Goal: Task Accomplishment & Management: Use online tool/utility

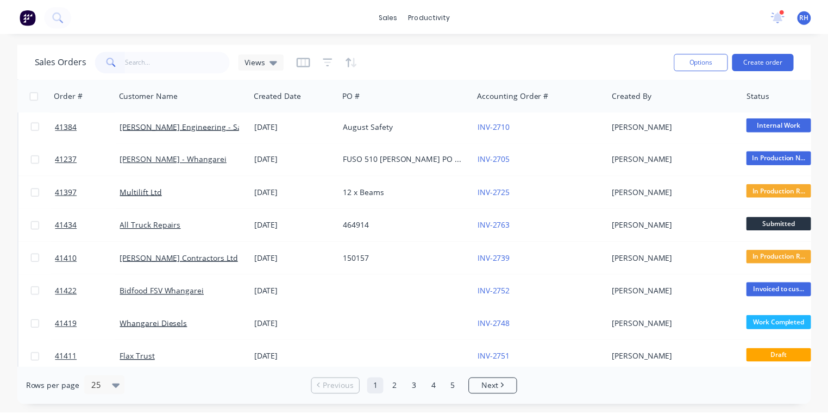
scroll to position [400, 0]
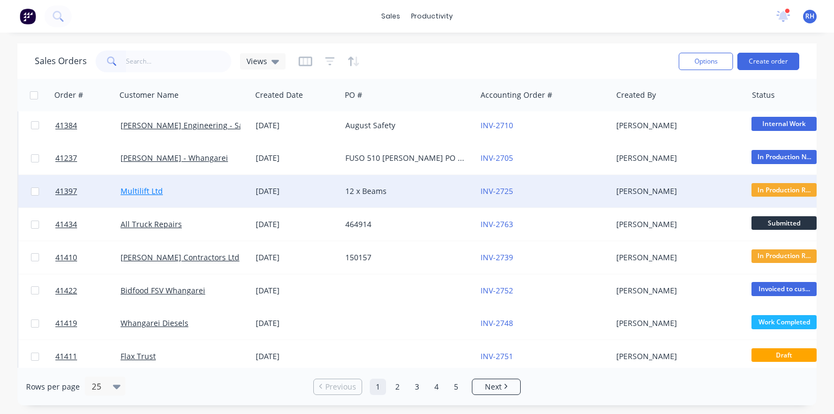
click at [150, 191] on link "Multilift Ltd" at bounding box center [142, 191] width 42 height 10
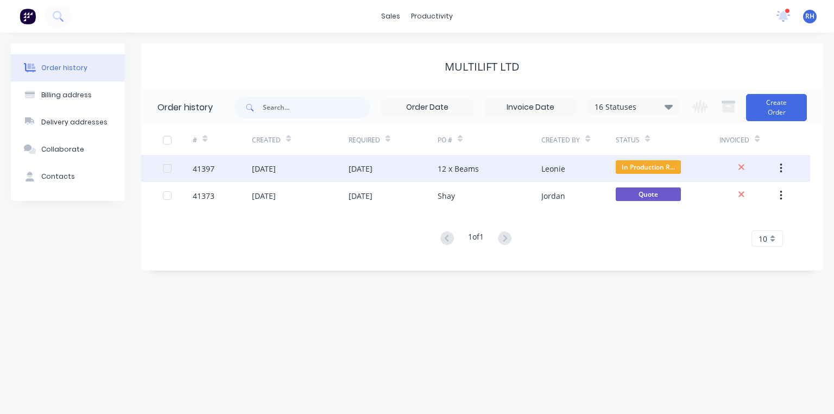
click at [371, 165] on div "[DATE]" at bounding box center [361, 168] width 24 height 11
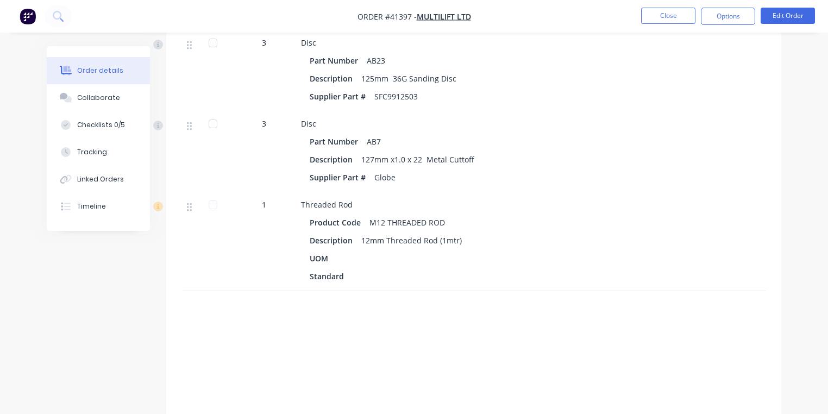
scroll to position [865, 0]
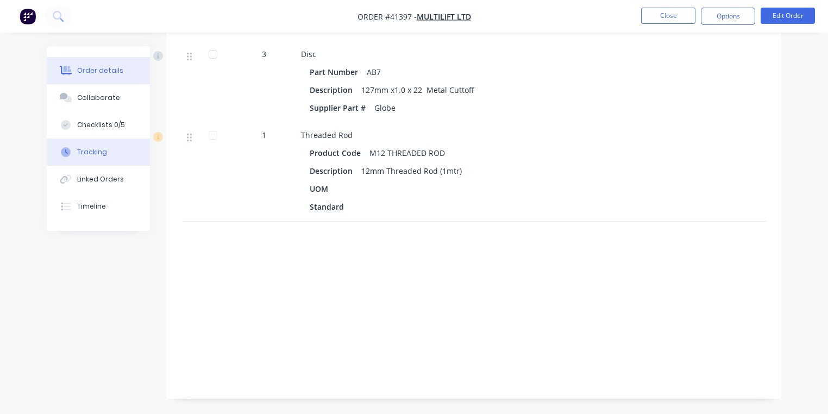
click at [115, 154] on button "Tracking" at bounding box center [98, 151] width 103 height 27
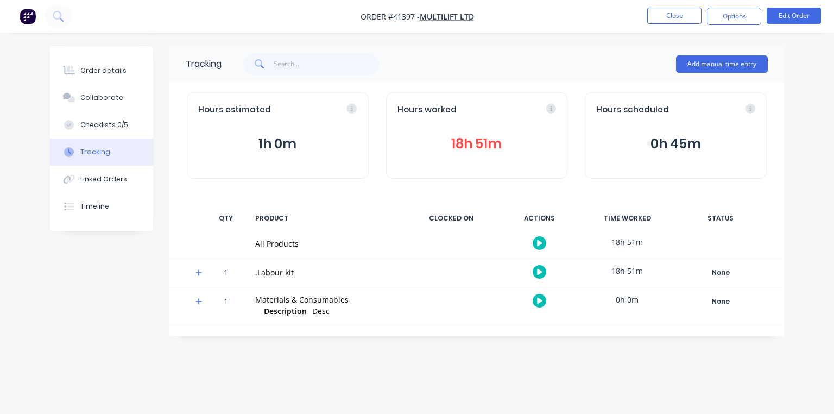
click at [199, 272] on icon at bounding box center [199, 272] width 7 height 7
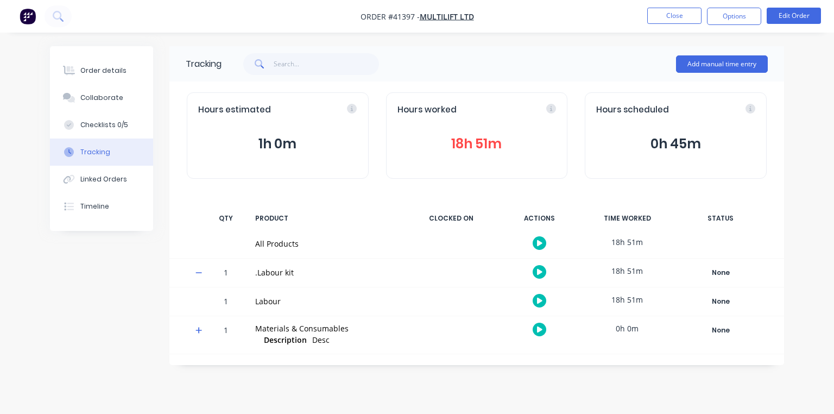
click at [539, 300] on icon "button" at bounding box center [539, 301] width 5 height 6
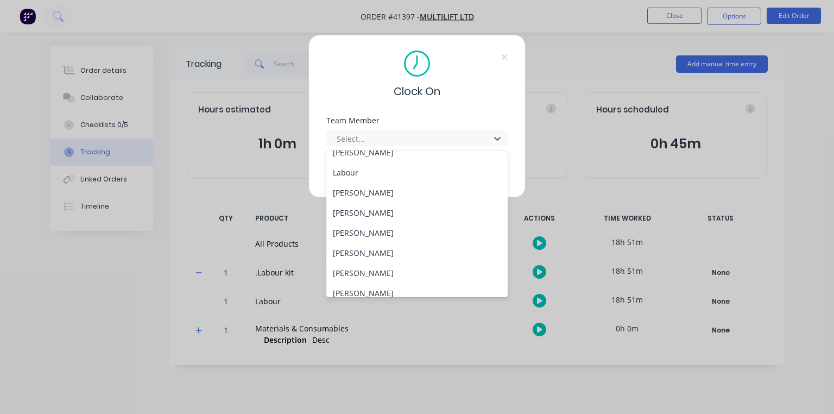
scroll to position [139, 0]
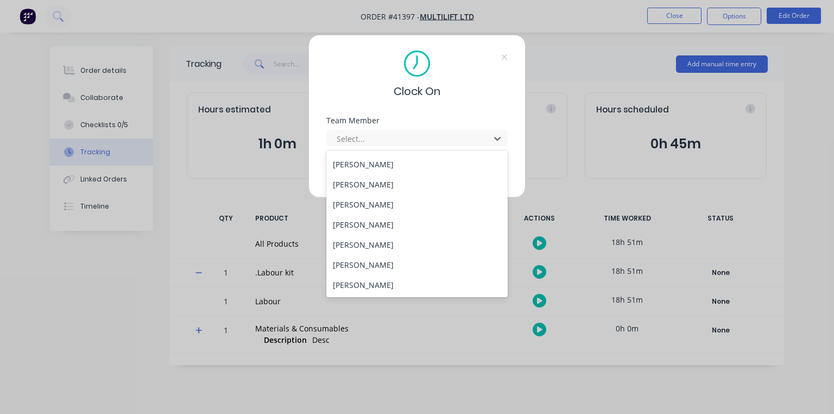
click at [381, 201] on div "[PERSON_NAME]" at bounding box center [416, 204] width 181 height 20
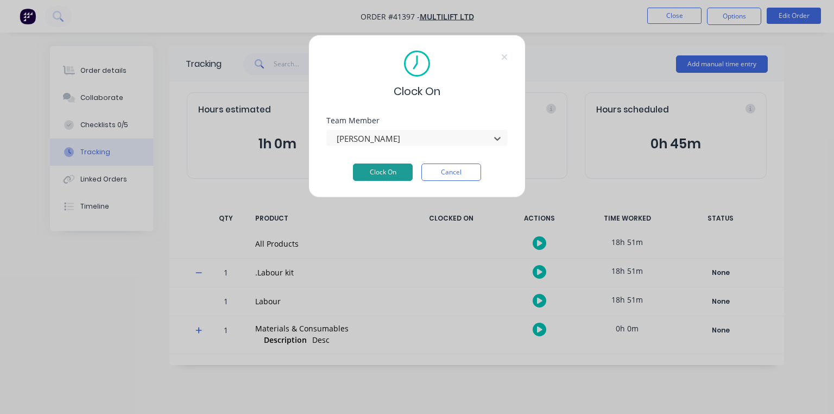
click at [377, 172] on button "Clock On" at bounding box center [383, 171] width 60 height 17
